Goal: Information Seeking & Learning: Learn about a topic

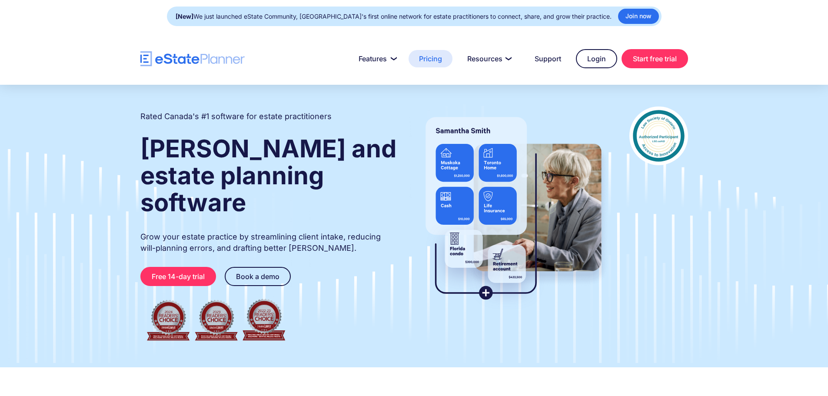
click at [426, 59] on link "Pricing" at bounding box center [431, 58] width 44 height 17
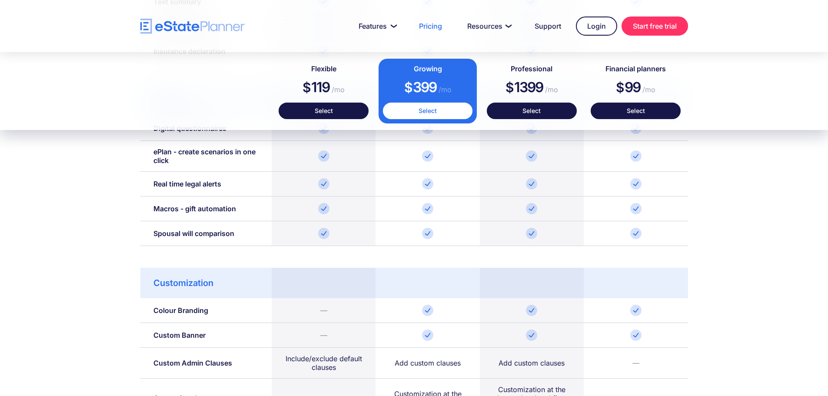
scroll to position [1130, 0]
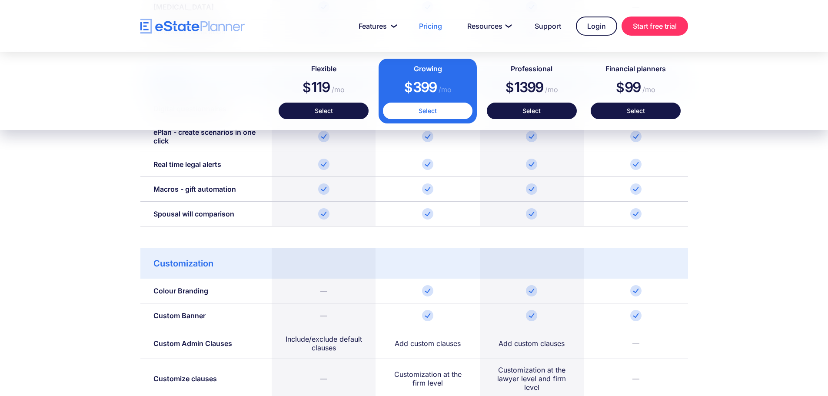
click at [178, 27] on img "home" at bounding box center [192, 26] width 104 height 15
